Goal: Task Accomplishment & Management: Use online tool/utility

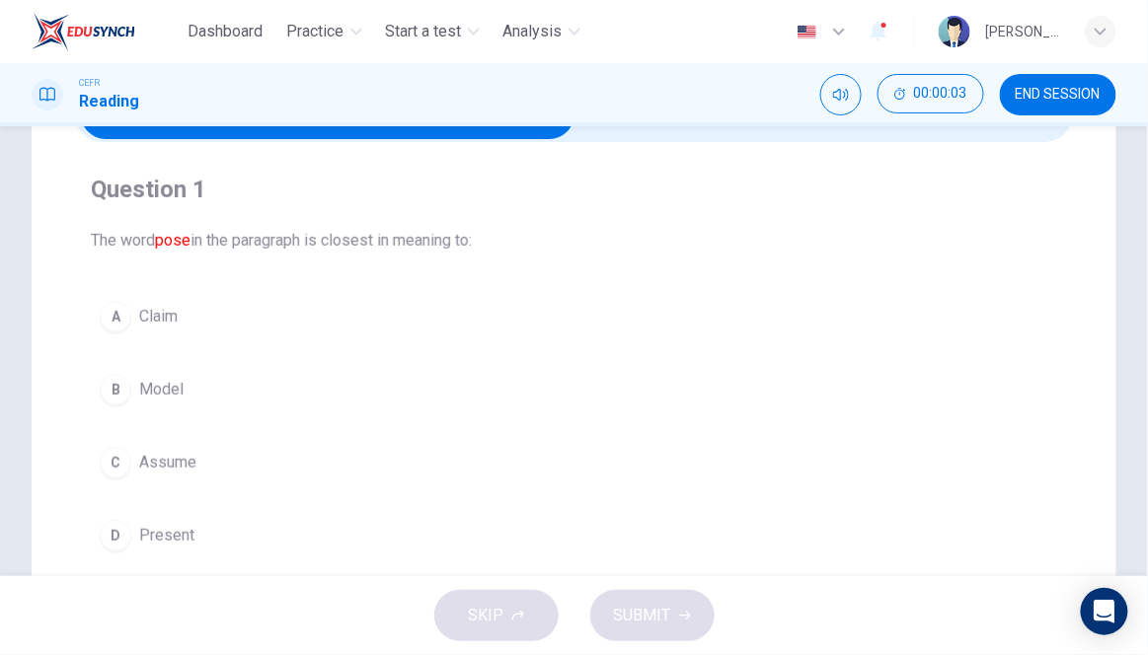
scroll to position [122, 0]
click at [795, 132] on input "checkbox" at bounding box center [328, 114] width 1498 height 49
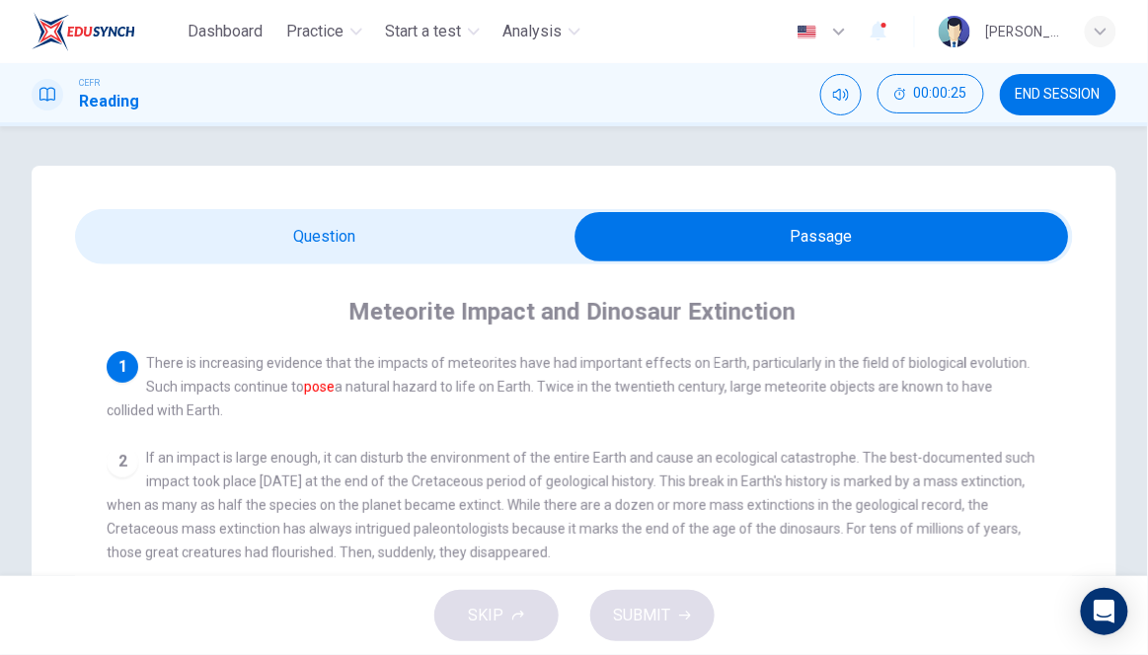
scroll to position [7, 0]
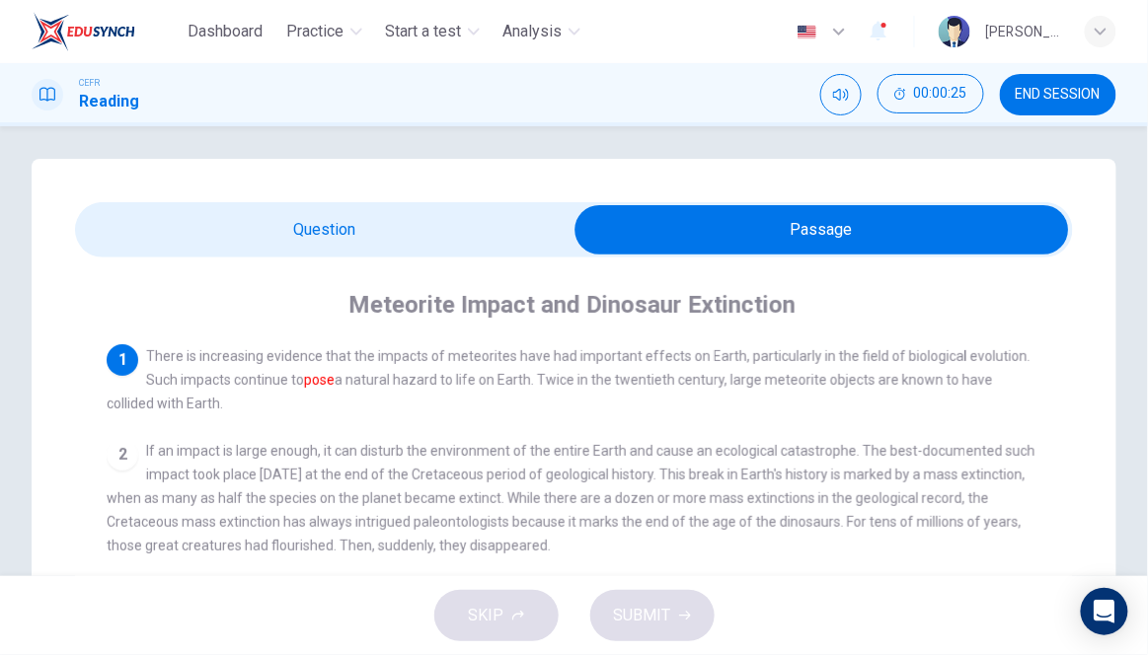
click at [499, 236] on input "checkbox" at bounding box center [822, 229] width 1498 height 49
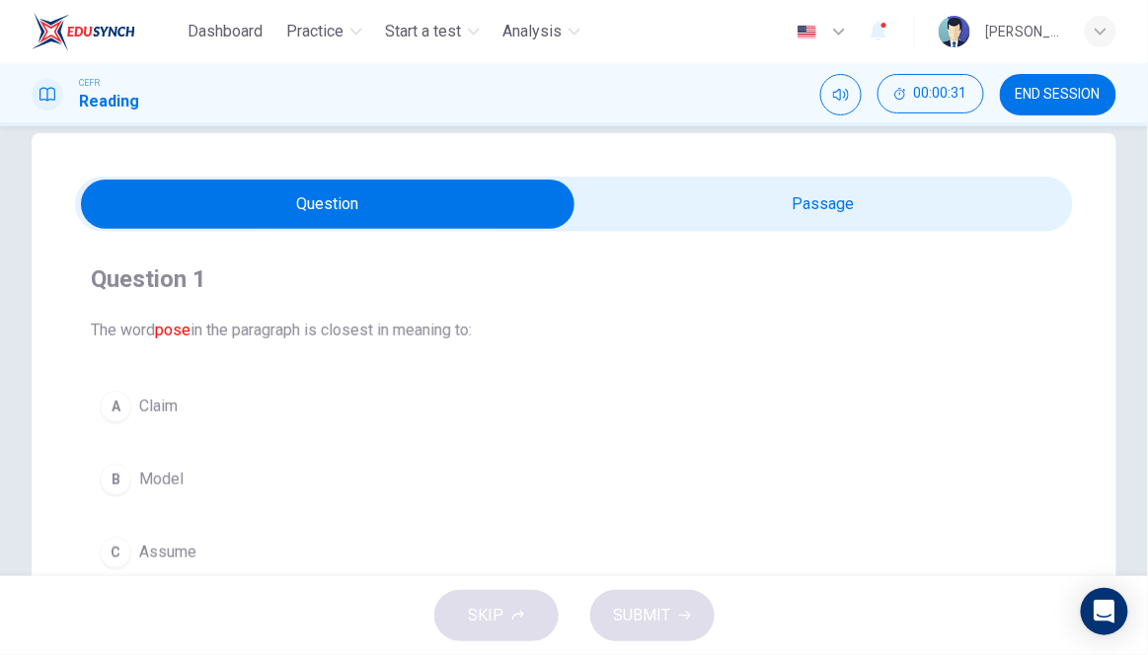
scroll to position [34, 0]
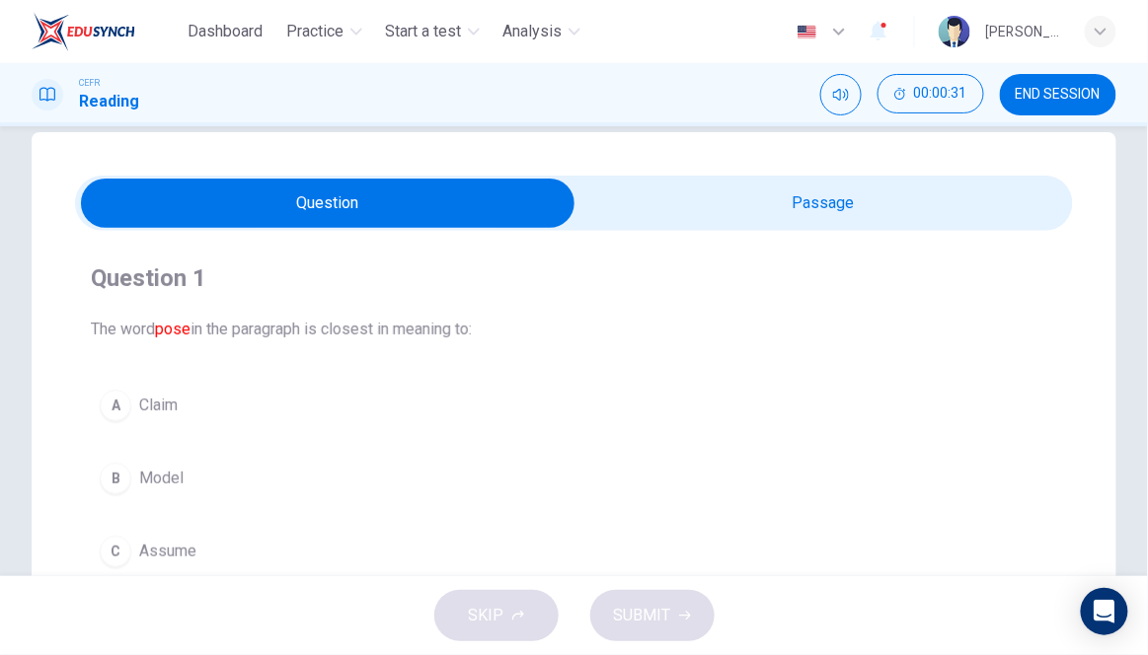
click at [765, 219] on input "checkbox" at bounding box center [328, 203] width 1498 height 49
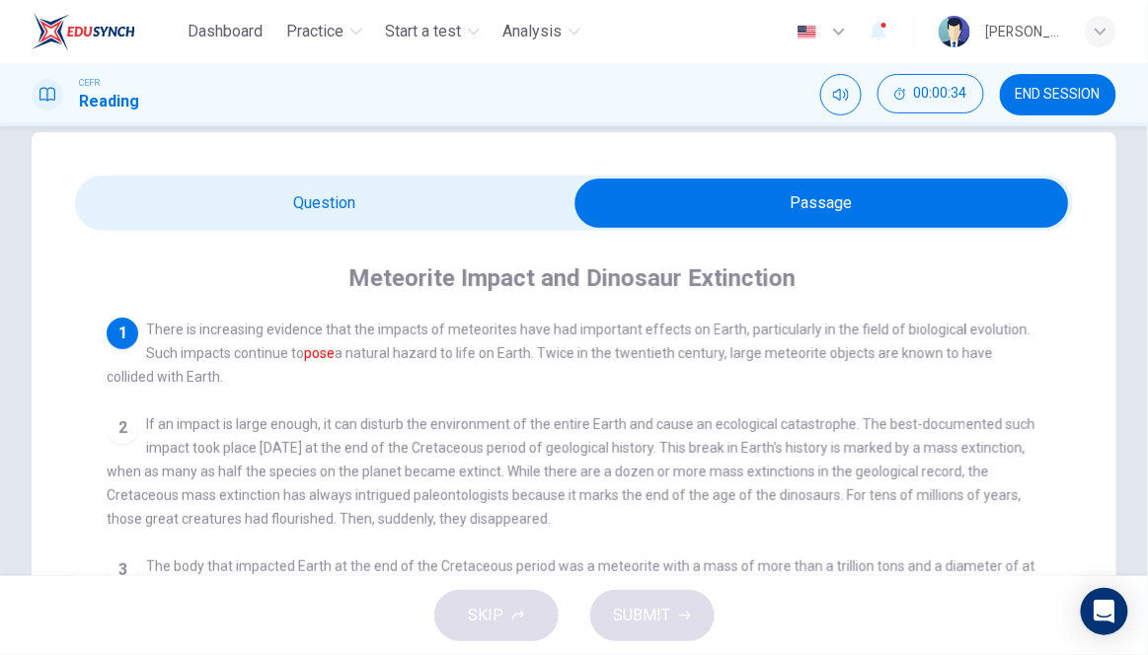
click at [522, 204] on input "checkbox" at bounding box center [822, 203] width 1498 height 49
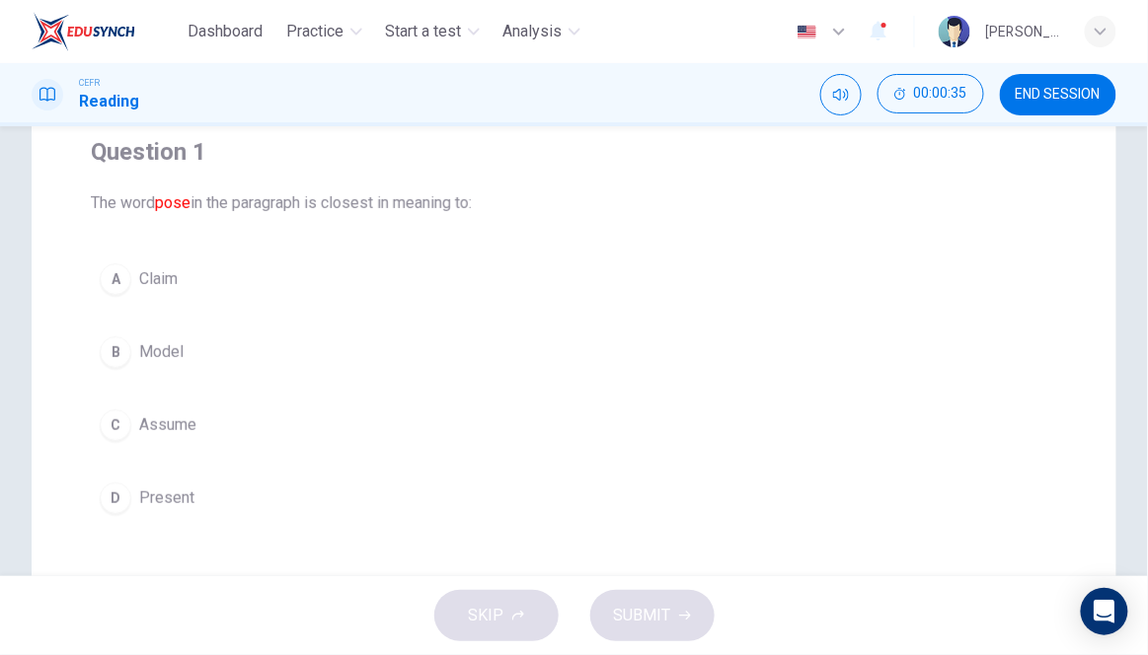
scroll to position [159, 0]
click at [182, 493] on span "Present" at bounding box center [166, 500] width 55 height 24
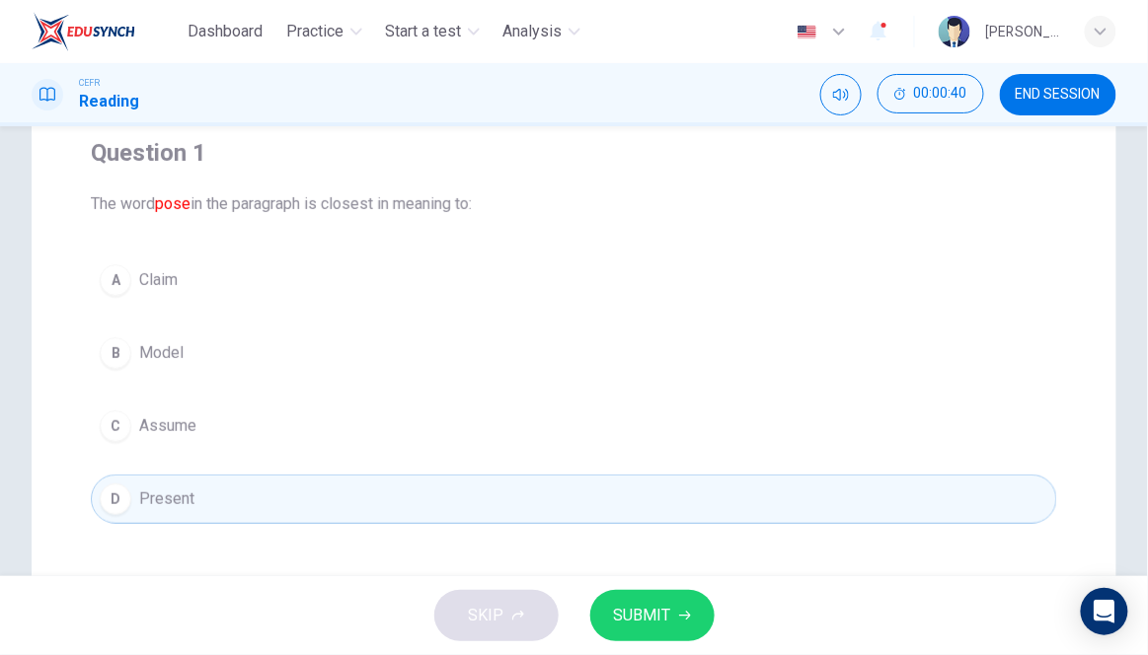
click at [645, 622] on span "SUBMIT" at bounding box center [642, 616] width 57 height 28
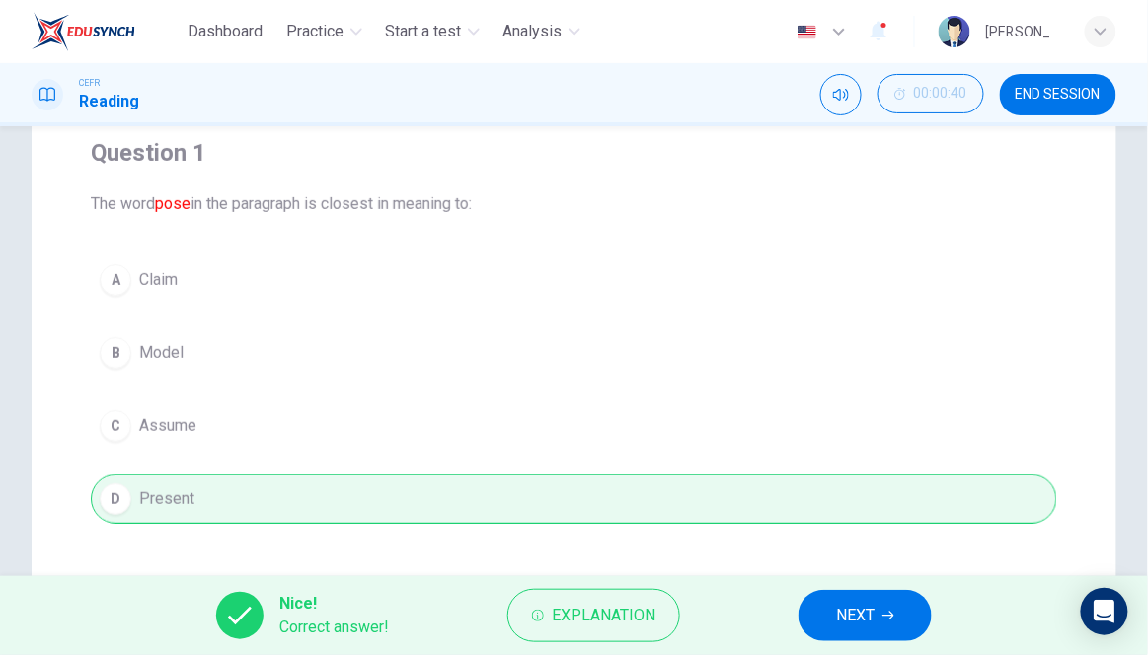
click at [858, 617] on span "NEXT" at bounding box center [855, 616] width 39 height 28
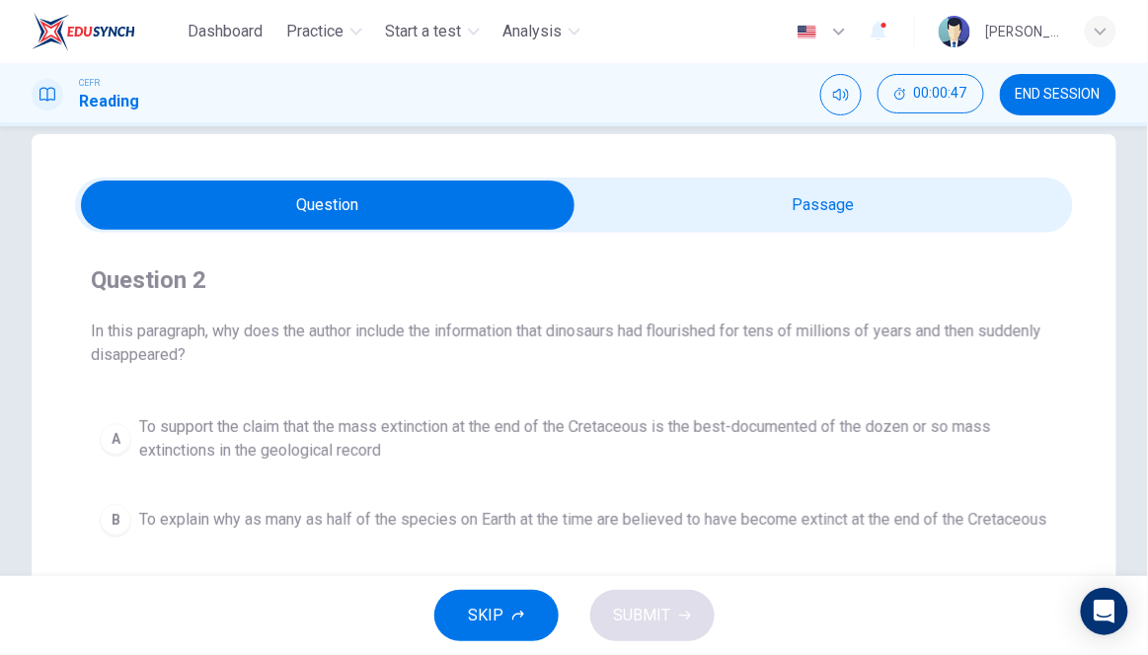
scroll to position [8, 0]
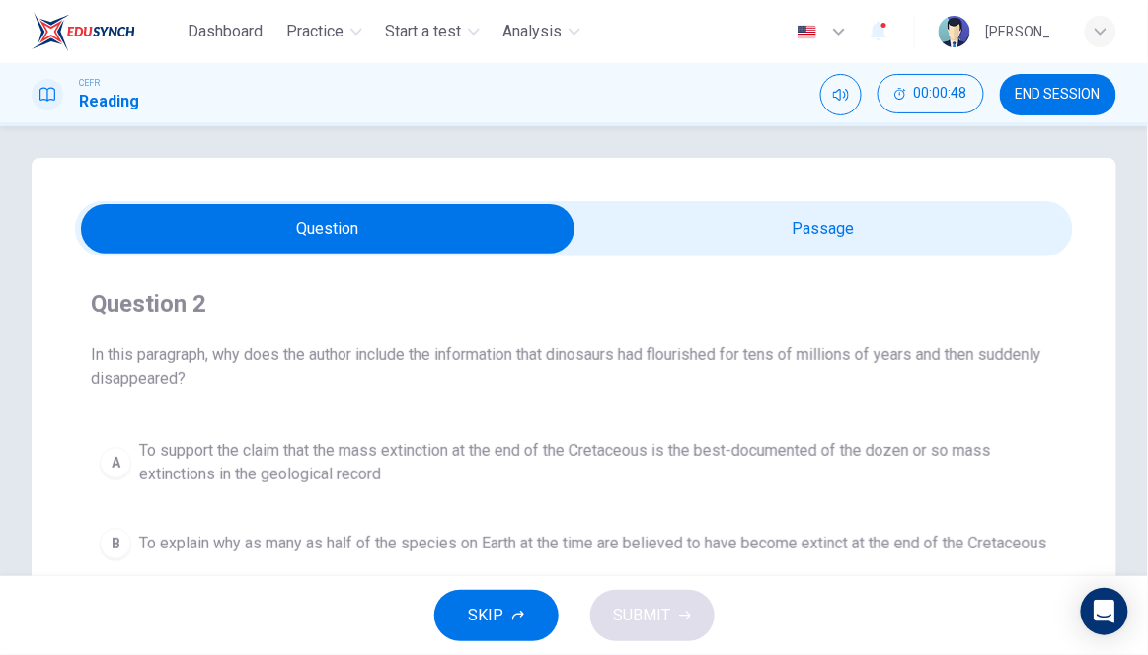
click at [761, 240] on input "checkbox" at bounding box center [328, 228] width 1498 height 49
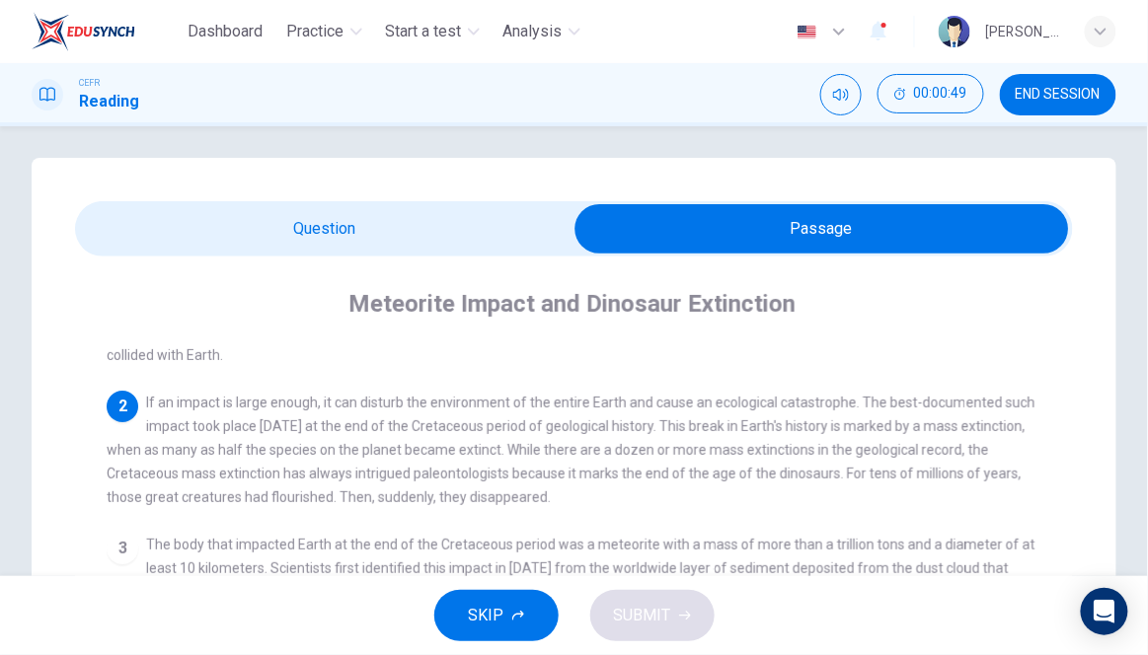
scroll to position [19, 0]
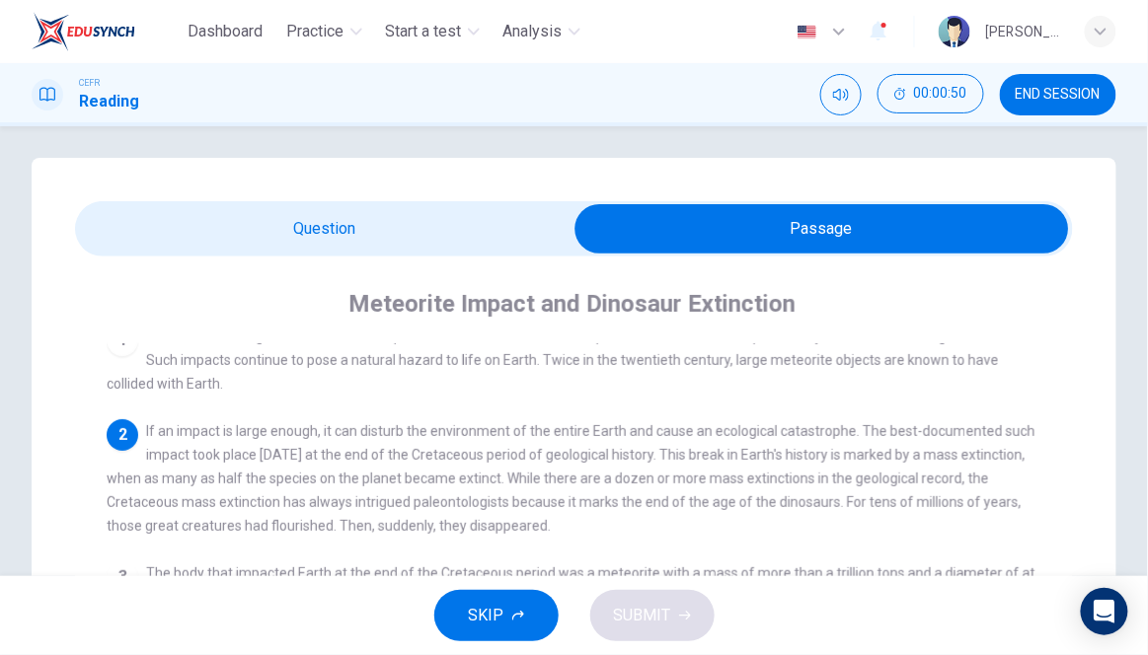
click at [655, 525] on div "2 If an impact is large enough, it can disturb the environment of the entire Ea…" at bounding box center [575, 479] width 936 height 118
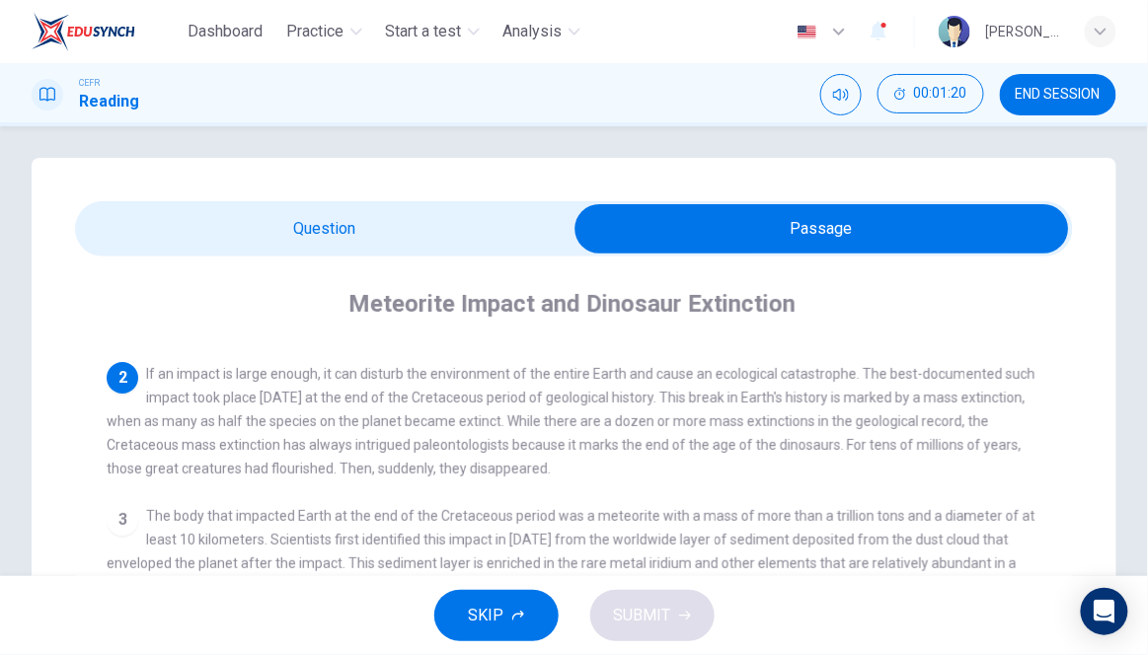
scroll to position [77, 0]
click at [521, 230] on input "checkbox" at bounding box center [822, 228] width 1498 height 49
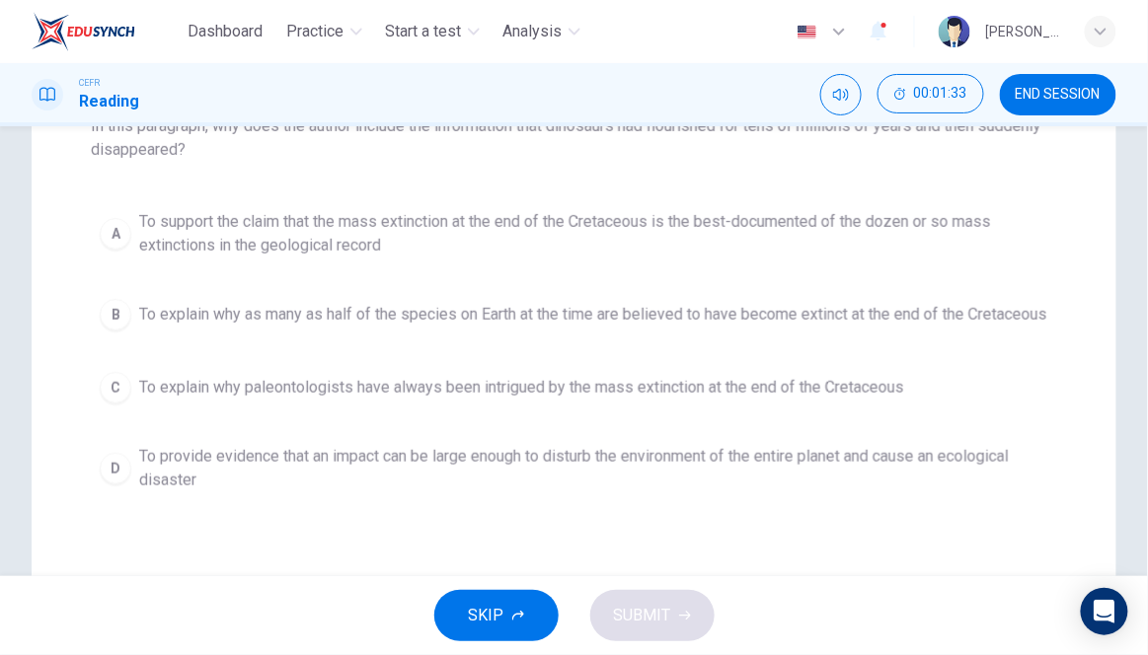
scroll to position [237, 0]
click at [556, 491] on span "To provide evidence that an impact can be large enough to disturb the environme…" at bounding box center [593, 468] width 909 height 47
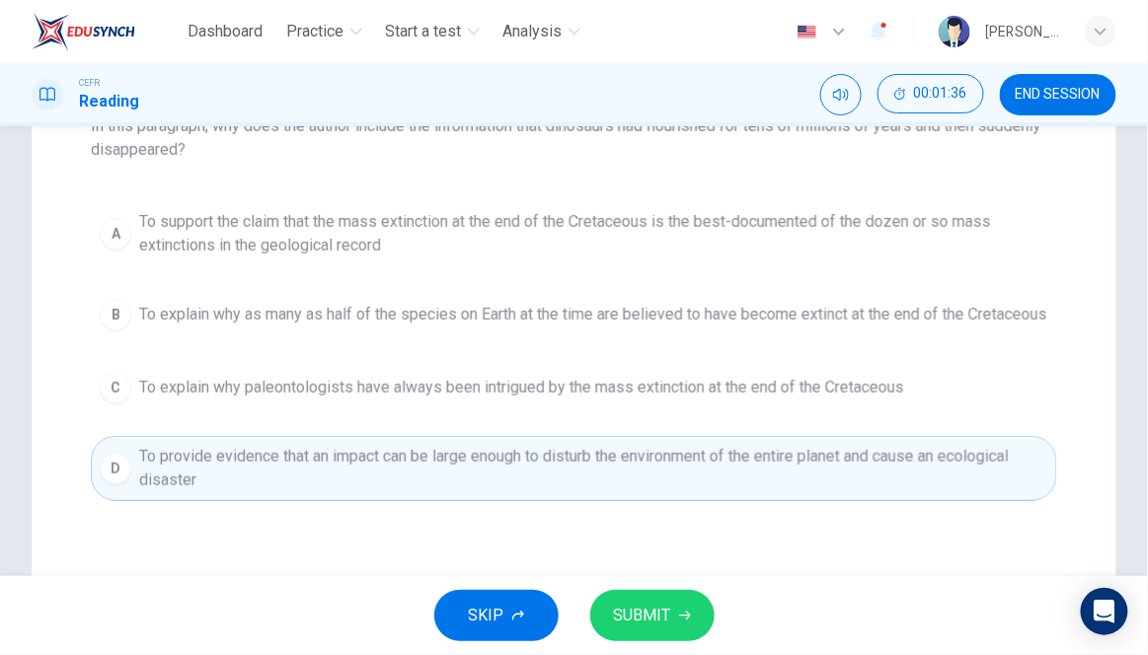
click at [650, 622] on span "SUBMIT" at bounding box center [642, 616] width 57 height 28
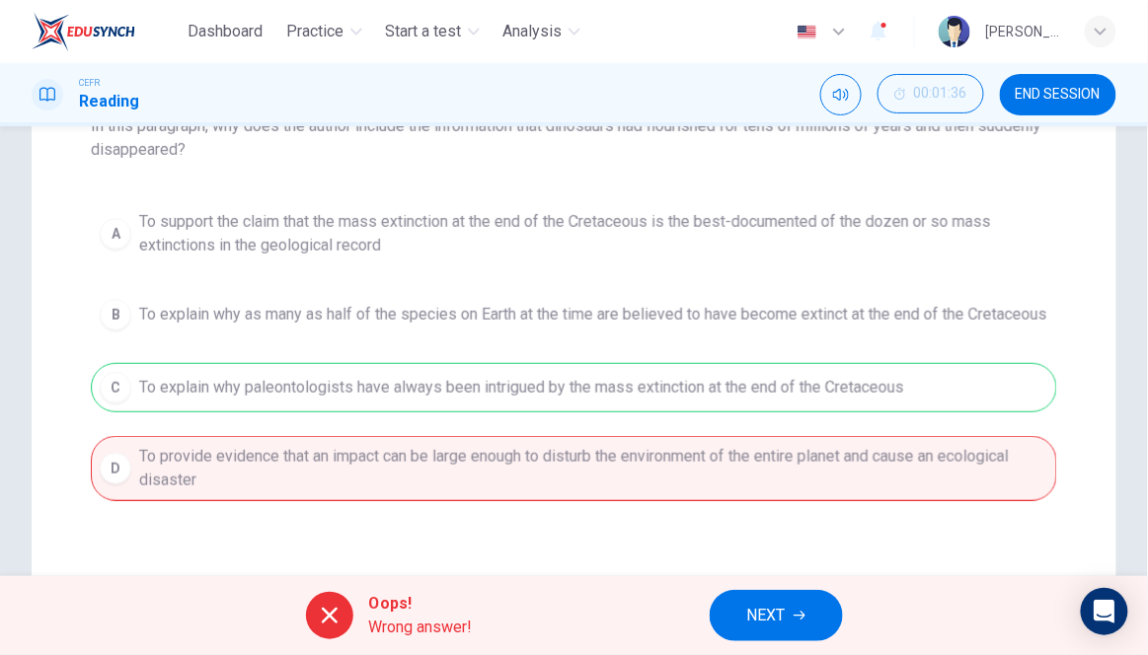
click at [732, 633] on button "NEXT" at bounding box center [776, 615] width 133 height 51
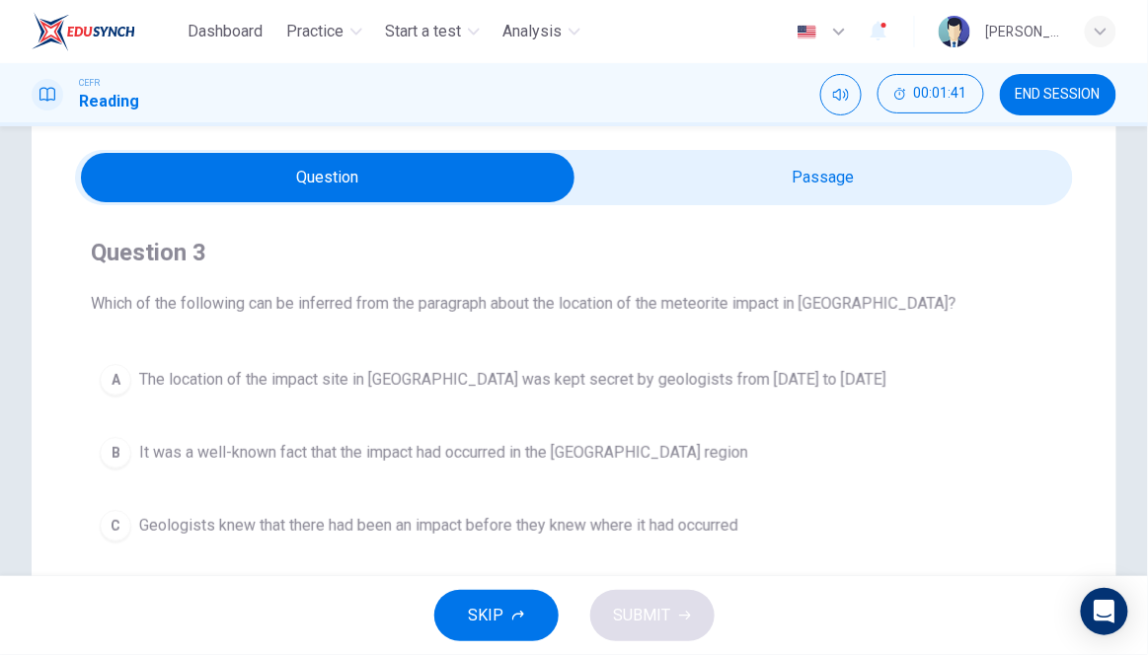
scroll to position [0, 0]
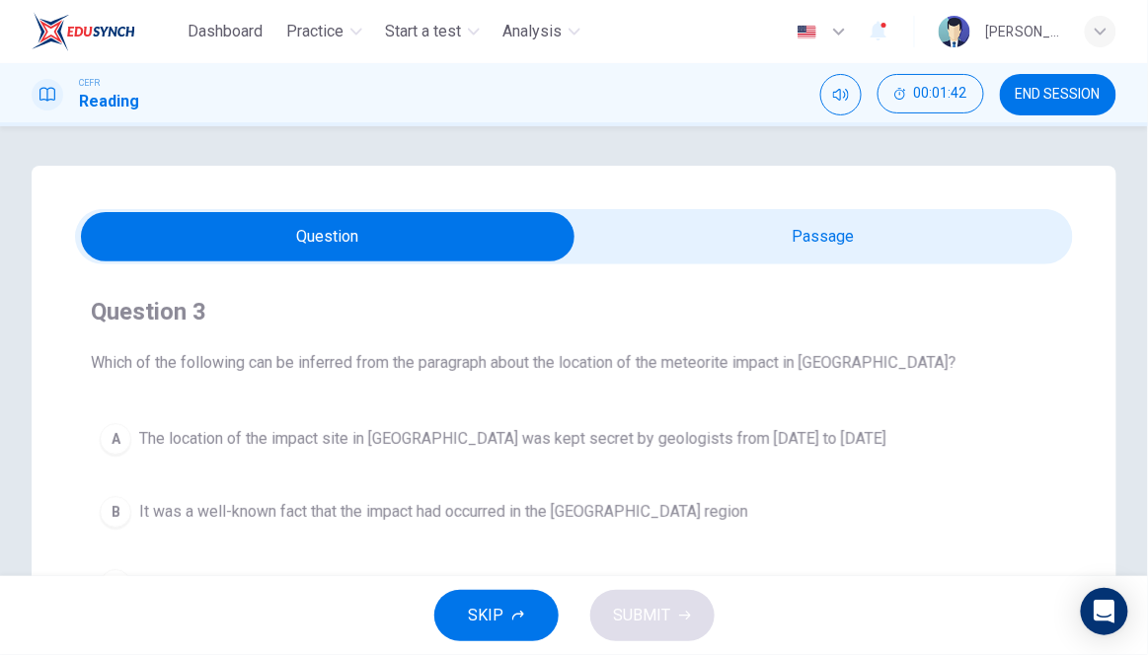
click at [726, 253] on input "checkbox" at bounding box center [328, 236] width 1498 height 49
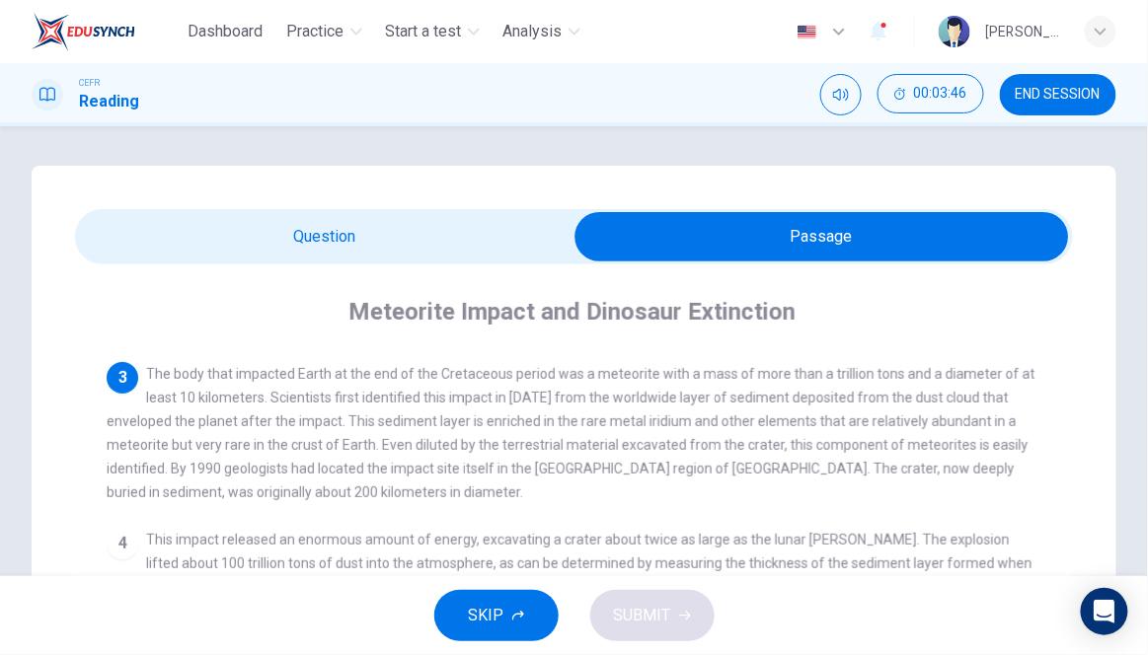
scroll to position [225, 0]
click at [489, 245] on input "checkbox" at bounding box center [822, 236] width 1498 height 49
checkbox input "false"
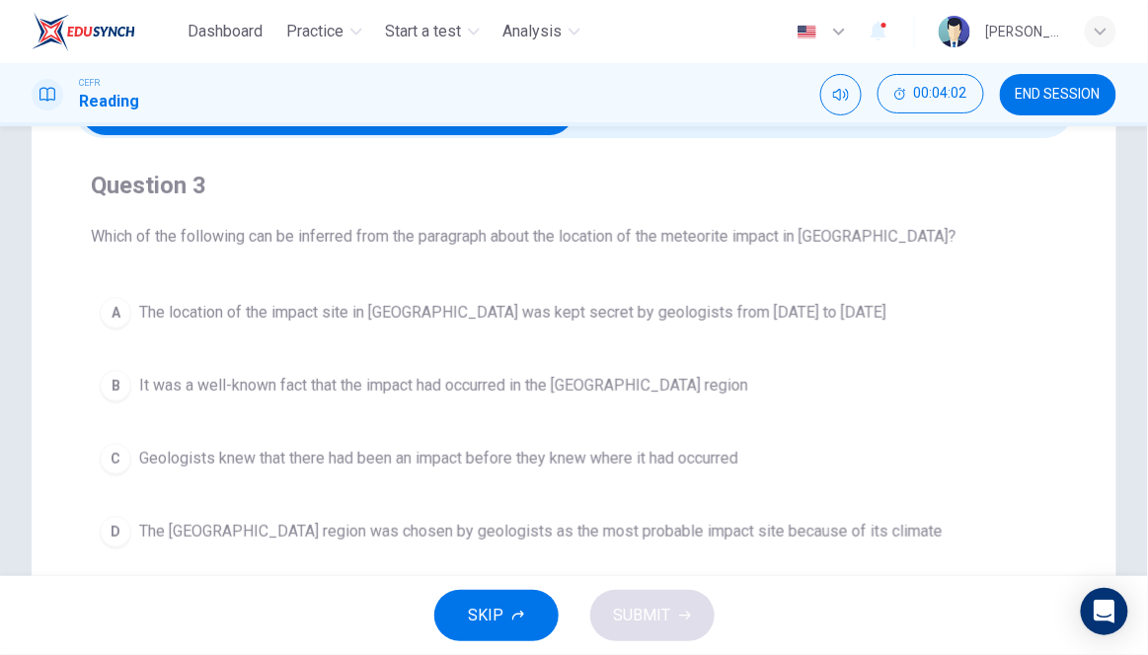
scroll to position [125, 0]
click at [115, 395] on div "B" at bounding box center [116, 387] width 32 height 32
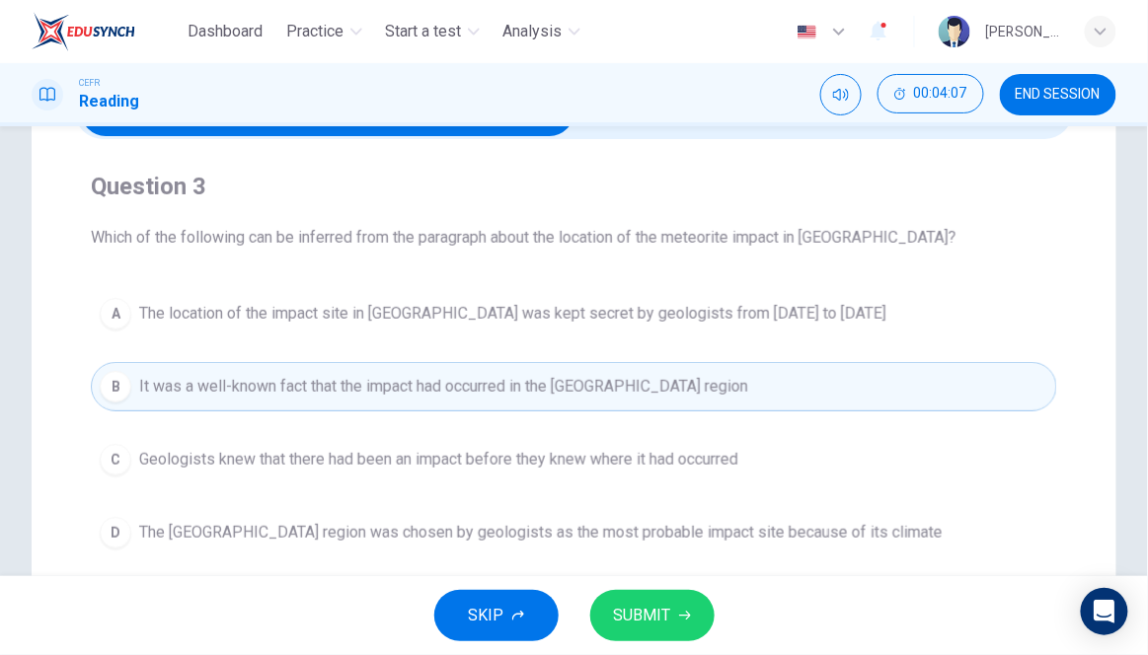
click at [669, 625] on span "SUBMIT" at bounding box center [642, 616] width 57 height 28
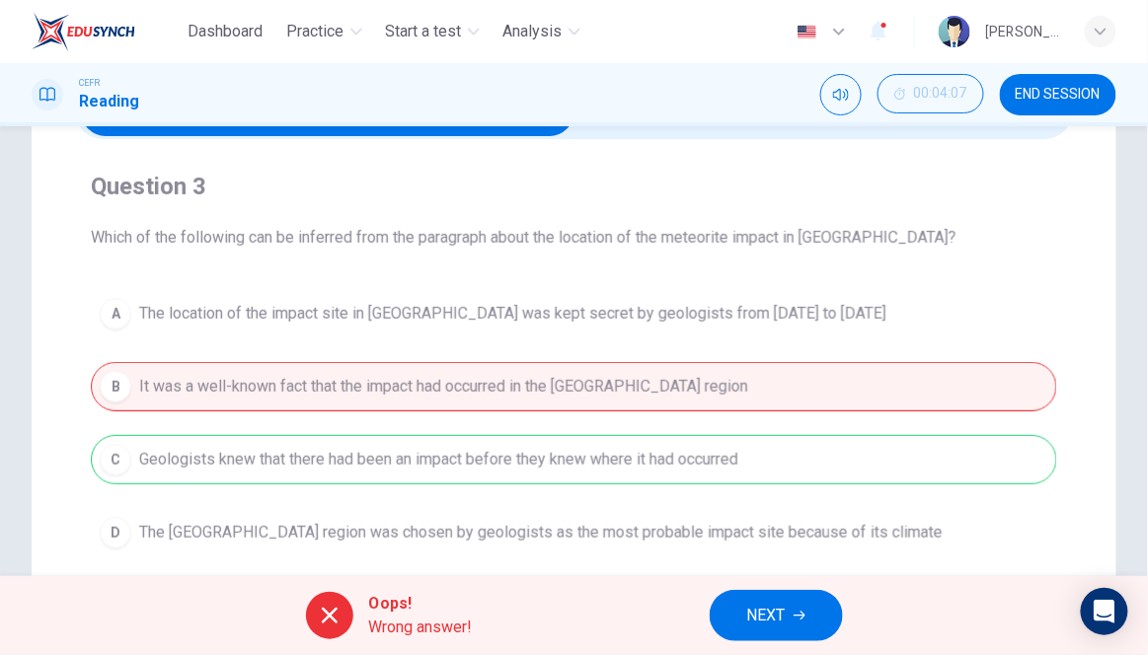
click at [747, 624] on span "NEXT" at bounding box center [766, 616] width 39 height 28
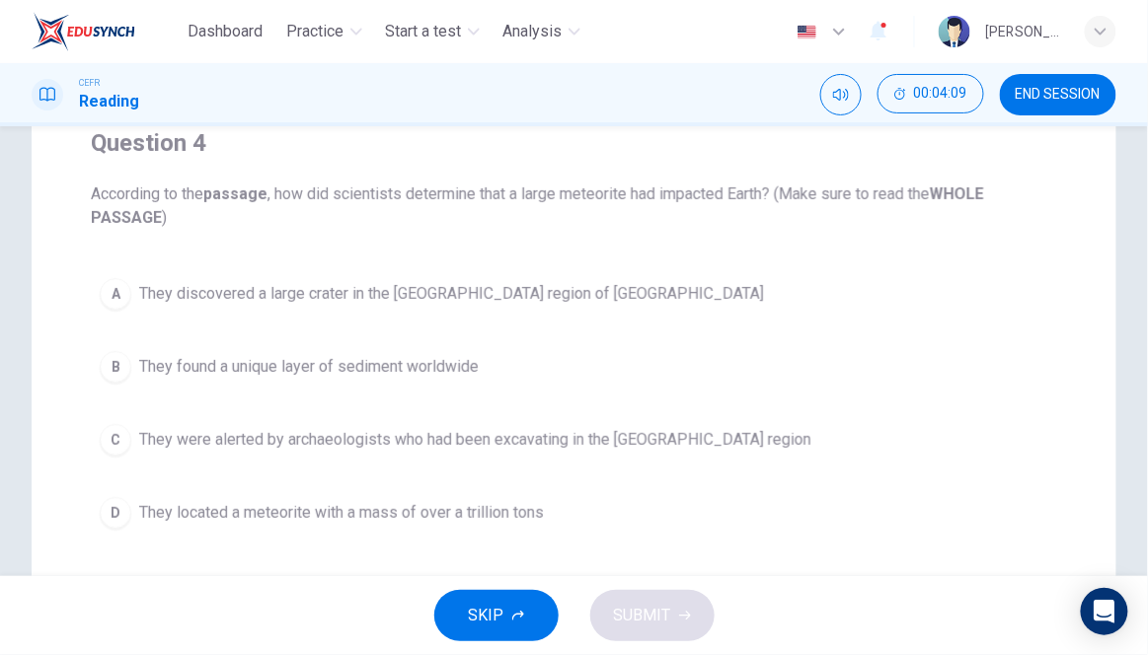
scroll to position [151, 0]
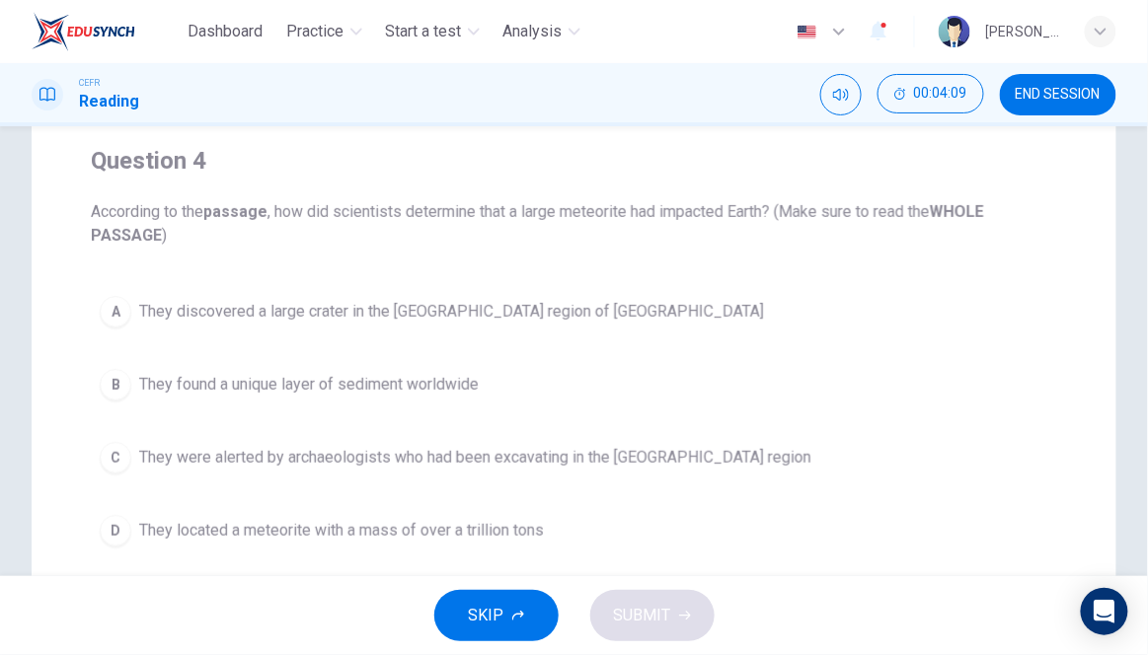
click at [1048, 99] on span "END SESSION" at bounding box center [1058, 95] width 85 height 16
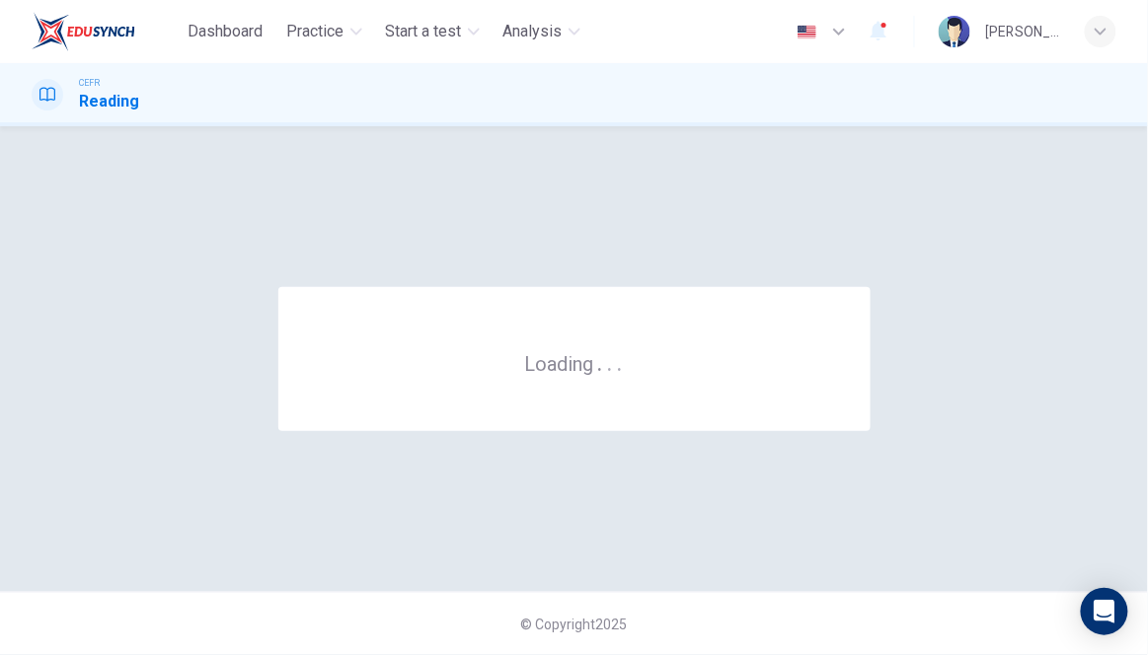
scroll to position [0, 0]
